Goal: Communication & Community: Answer question/provide support

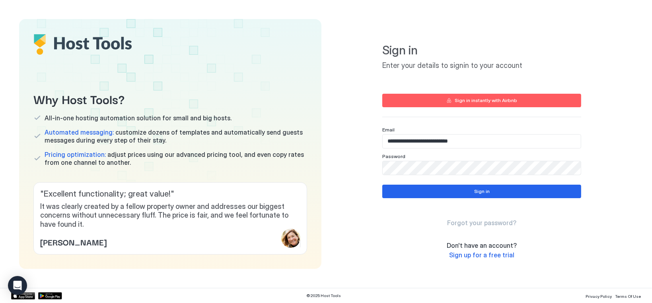
click at [447, 143] on input "**********" at bounding box center [481, 142] width 198 height 14
click at [422, 142] on input "**********" at bounding box center [481, 142] width 198 height 14
type input "**********"
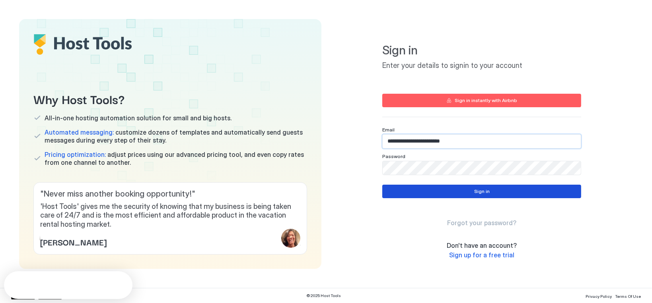
click at [445, 196] on button "Sign in" at bounding box center [481, 192] width 199 height 14
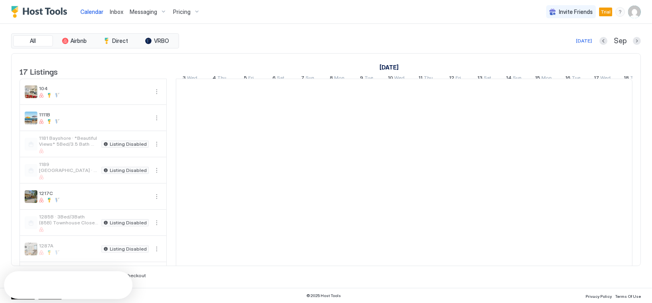
scroll to position [0, 442]
click at [140, 11] on span "Messaging" at bounding box center [143, 11] width 27 height 7
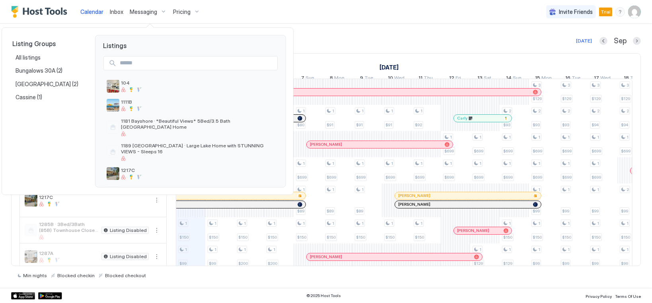
click at [145, 12] on div at bounding box center [326, 151] width 652 height 303
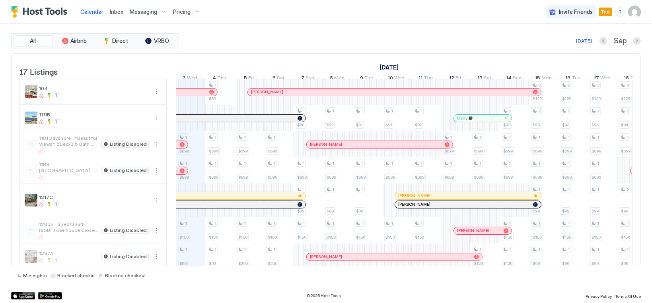
click at [145, 11] on span "Messaging" at bounding box center [143, 11] width 27 height 7
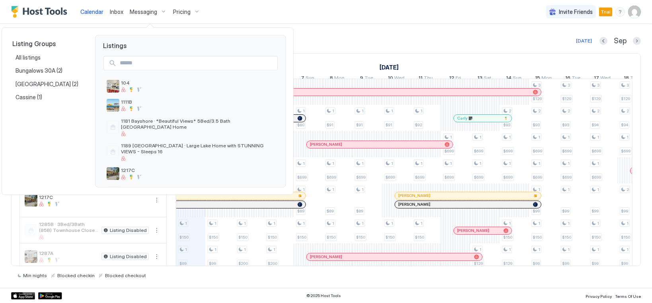
click at [115, 11] on div at bounding box center [326, 151] width 652 height 303
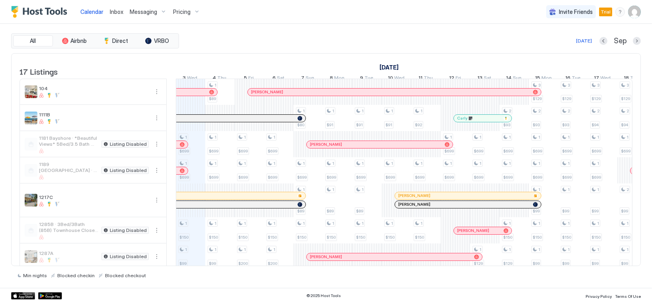
click at [115, 12] on span "Inbox" at bounding box center [117, 11] width 14 height 7
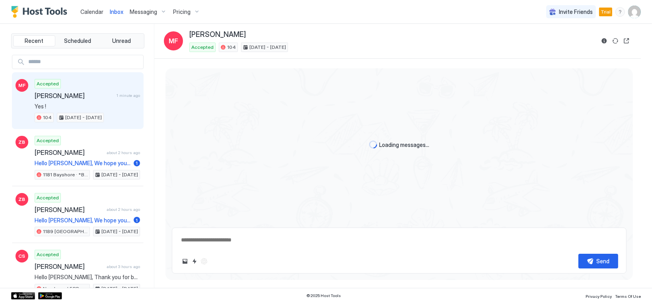
scroll to position [641, 0]
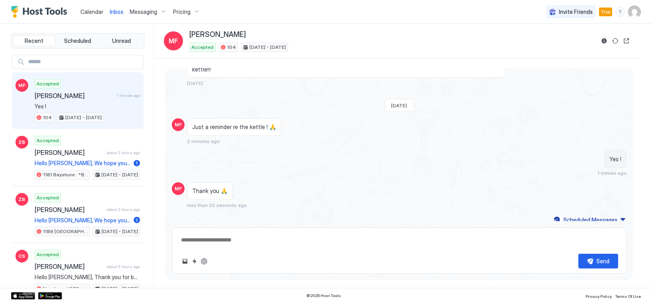
click at [57, 95] on span "[PERSON_NAME]" at bounding box center [74, 96] width 79 height 8
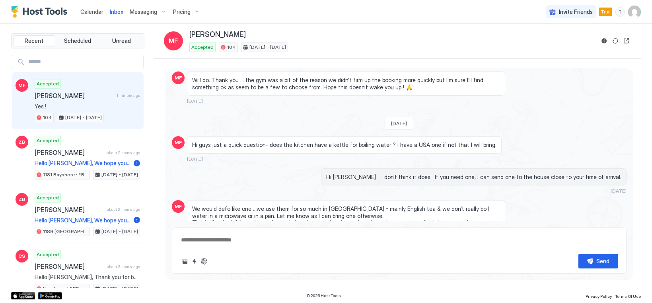
scroll to position [482, 0]
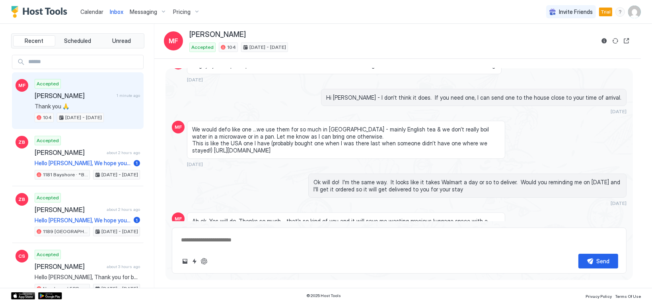
drag, startPoint x: 192, startPoint y: 154, endPoint x: 475, endPoint y: 155, distance: 283.1
click at [475, 154] on span "We would defo like one …we use them for so much in [GEOGRAPHIC_DATA] - mainly E…" at bounding box center [346, 140] width 308 height 28
copy span "[URL][DOMAIN_NAME]"
type textarea "*"
